Goal: Find specific page/section: Find specific page/section

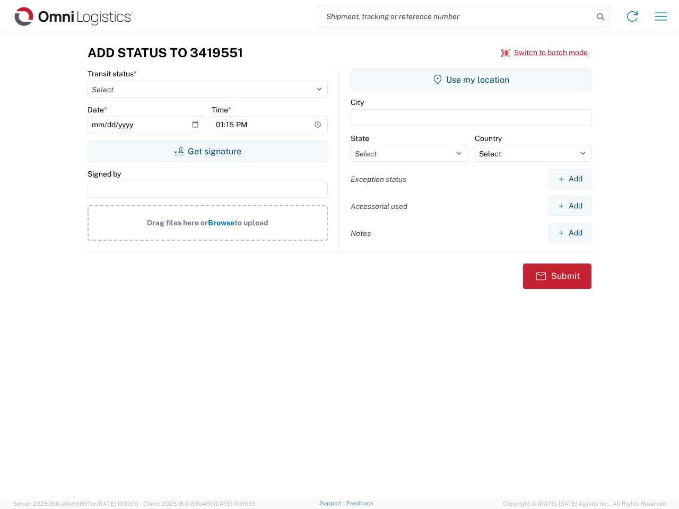
click at [455, 16] on input "search" at bounding box center [455, 16] width 275 height 20
click at [600, 17] on icon at bounding box center [600, 17] width 15 height 15
click at [632, 16] on icon at bounding box center [631, 16] width 17 height 17
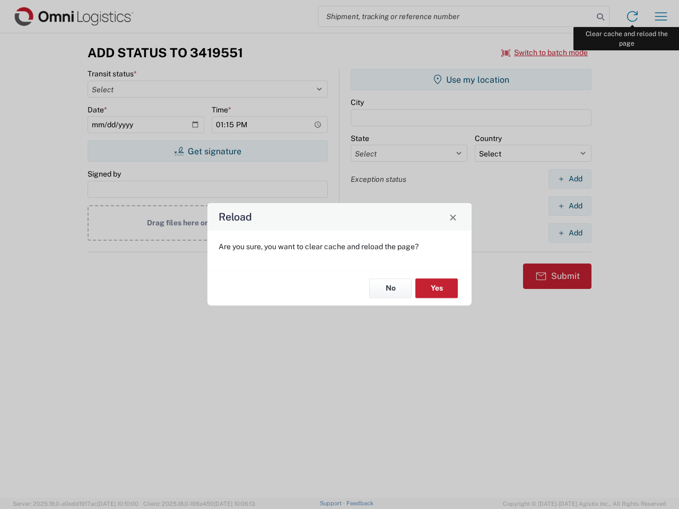
click at [660, 16] on div "Reload Are you sure, you want to clear cache and reload the page? No Yes" at bounding box center [339, 254] width 679 height 509
click at [544, 52] on div "Reload Are you sure, you want to clear cache and reload the page? No Yes" at bounding box center [339, 254] width 679 height 509
click at [207, 151] on div "Reload Are you sure, you want to clear cache and reload the page? No Yes" at bounding box center [339, 254] width 679 height 509
click at [471, 80] on div "Reload Are you sure, you want to clear cache and reload the page? No Yes" at bounding box center [339, 254] width 679 height 509
click at [569, 179] on div "Reload Are you sure, you want to clear cache and reload the page? No Yes" at bounding box center [339, 254] width 679 height 509
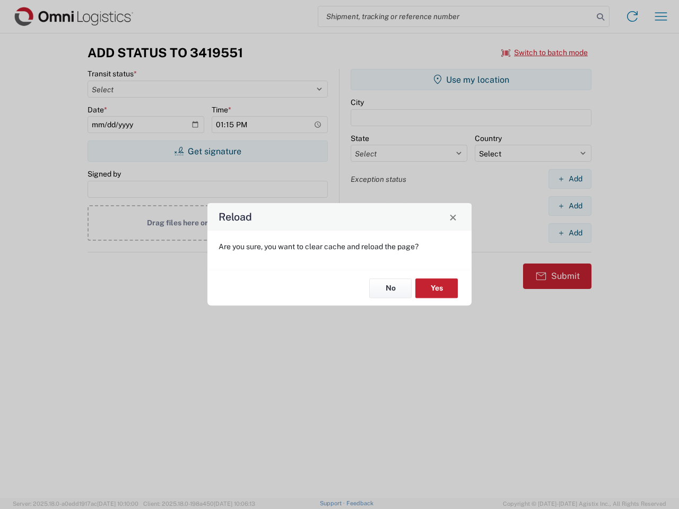
click at [569, 206] on div "Reload Are you sure, you want to clear cache and reload the page? No Yes" at bounding box center [339, 254] width 679 height 509
click at [569, 233] on div "Reload Are you sure, you want to clear cache and reload the page? No Yes" at bounding box center [339, 254] width 679 height 509
